Goal: Find contact information: Find contact information

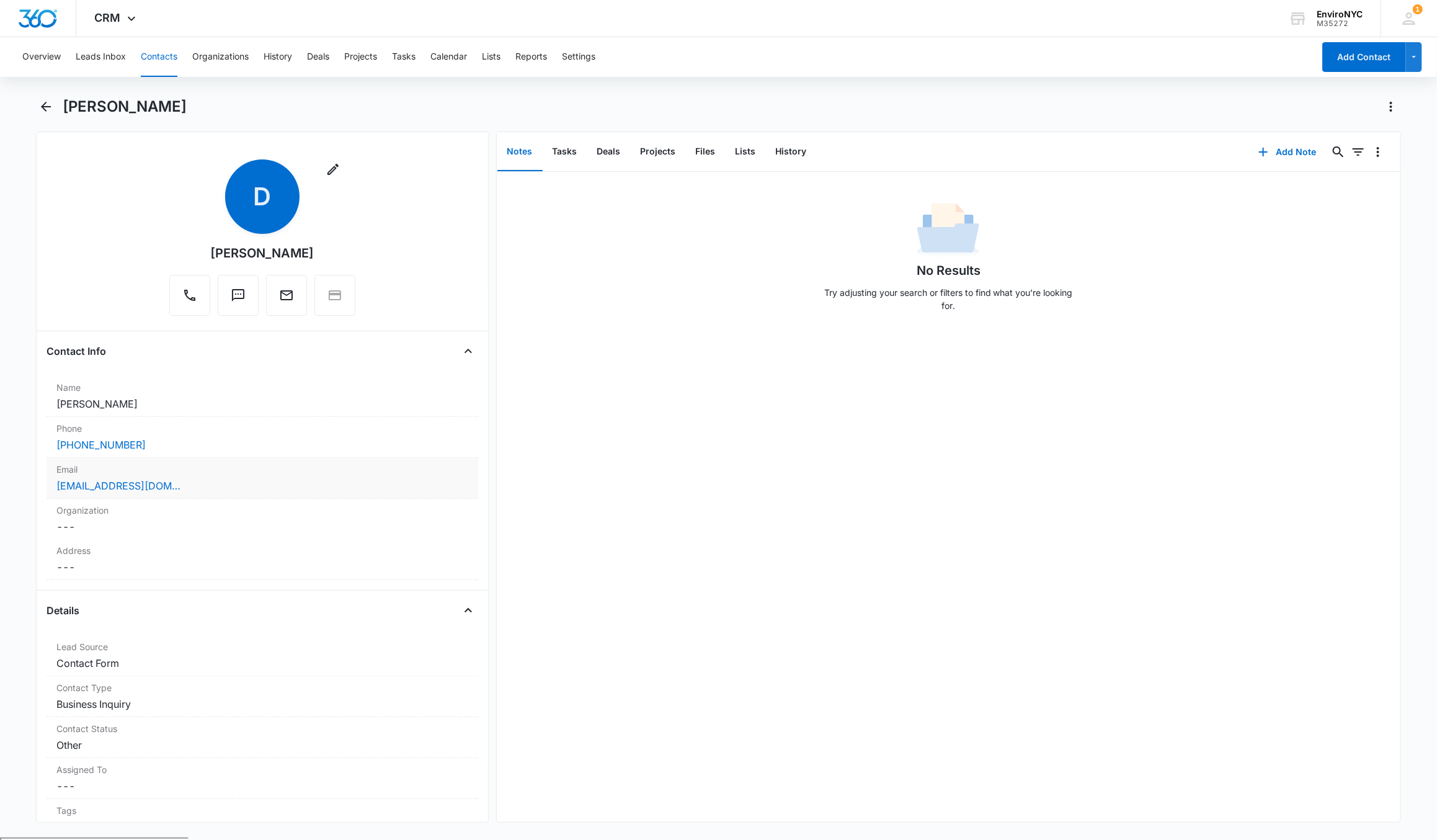
click at [168, 491] on div "[EMAIL_ADDRESS][DOMAIN_NAME]" at bounding box center [262, 486] width 412 height 15
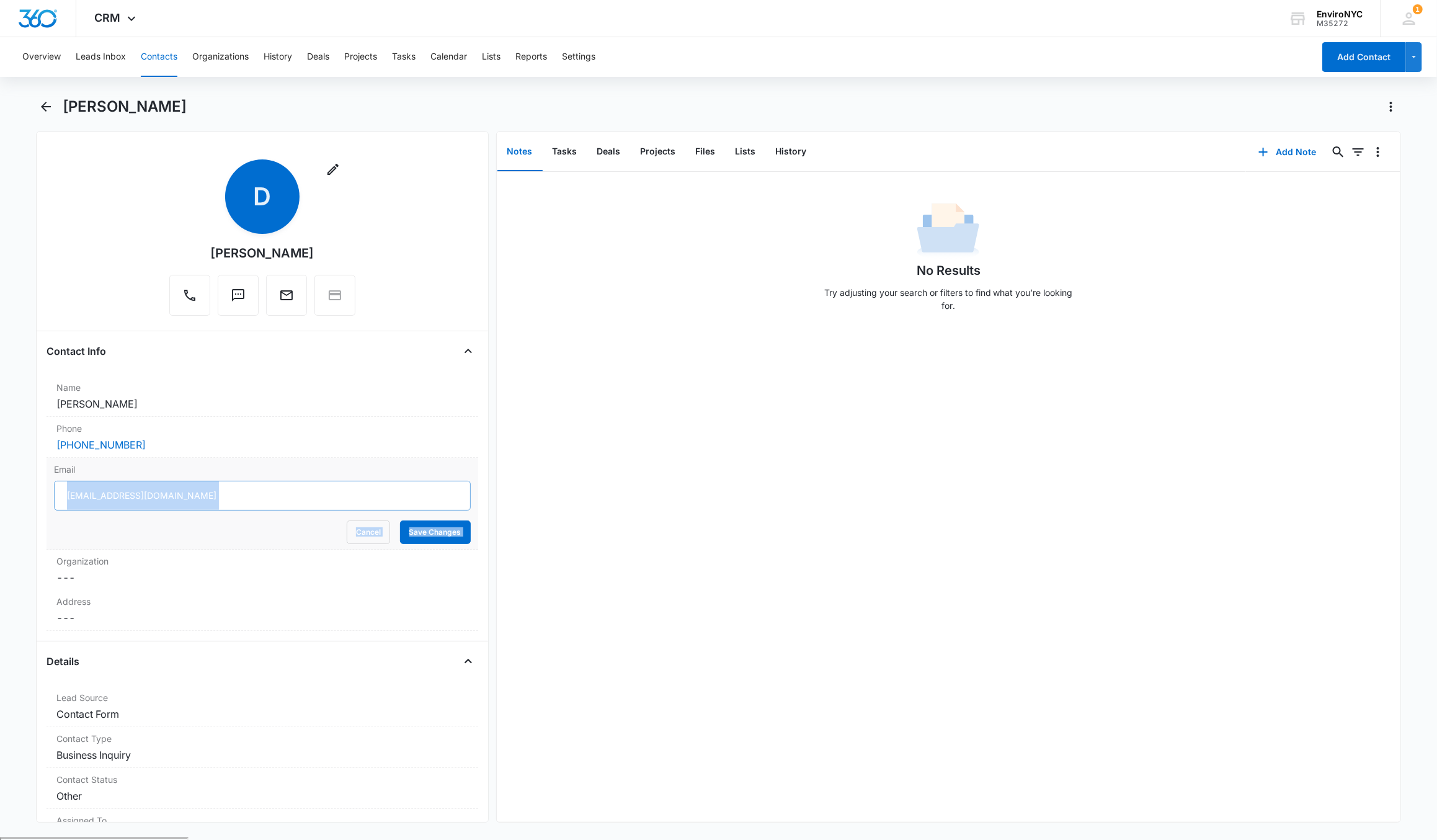
copy form "Cancel Save Changes"
